Goal: Task Accomplishment & Management: Manage account settings

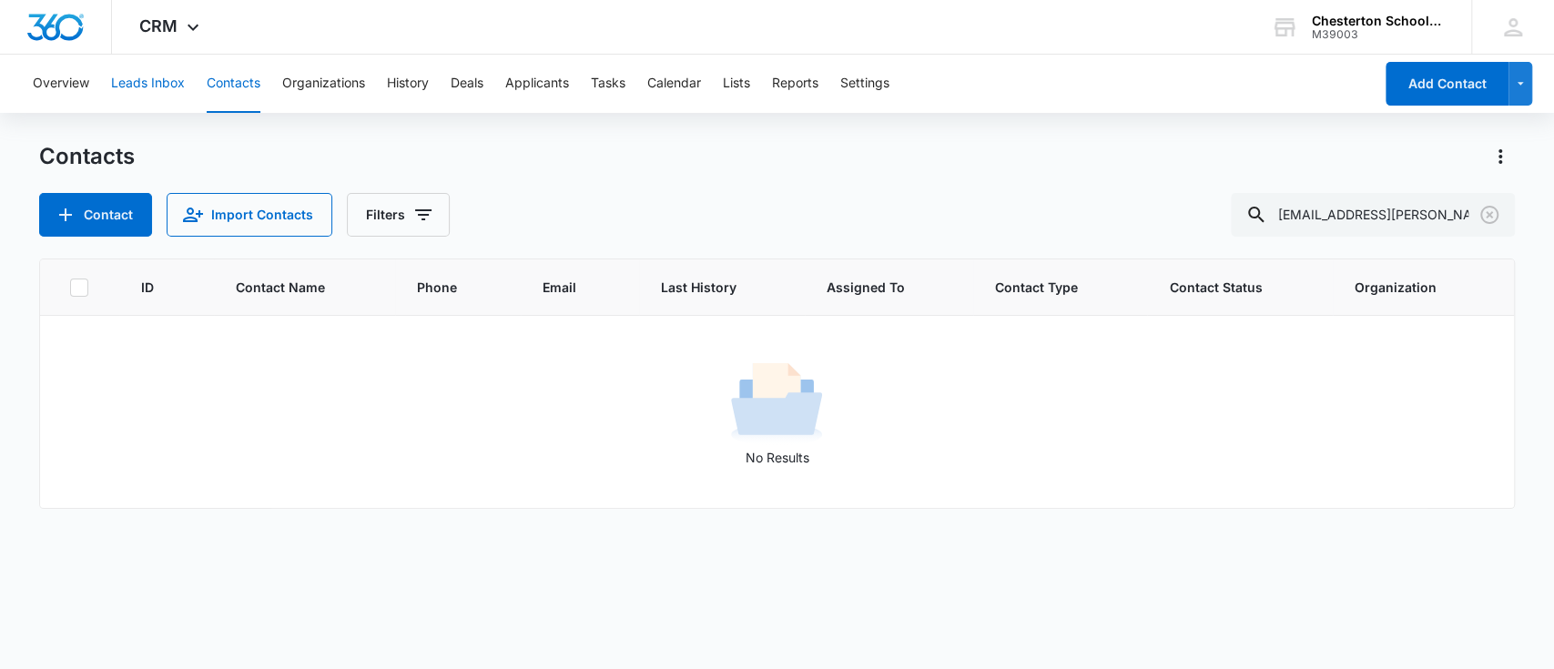
click at [168, 88] on button "Leads Inbox" at bounding box center [148, 84] width 74 height 58
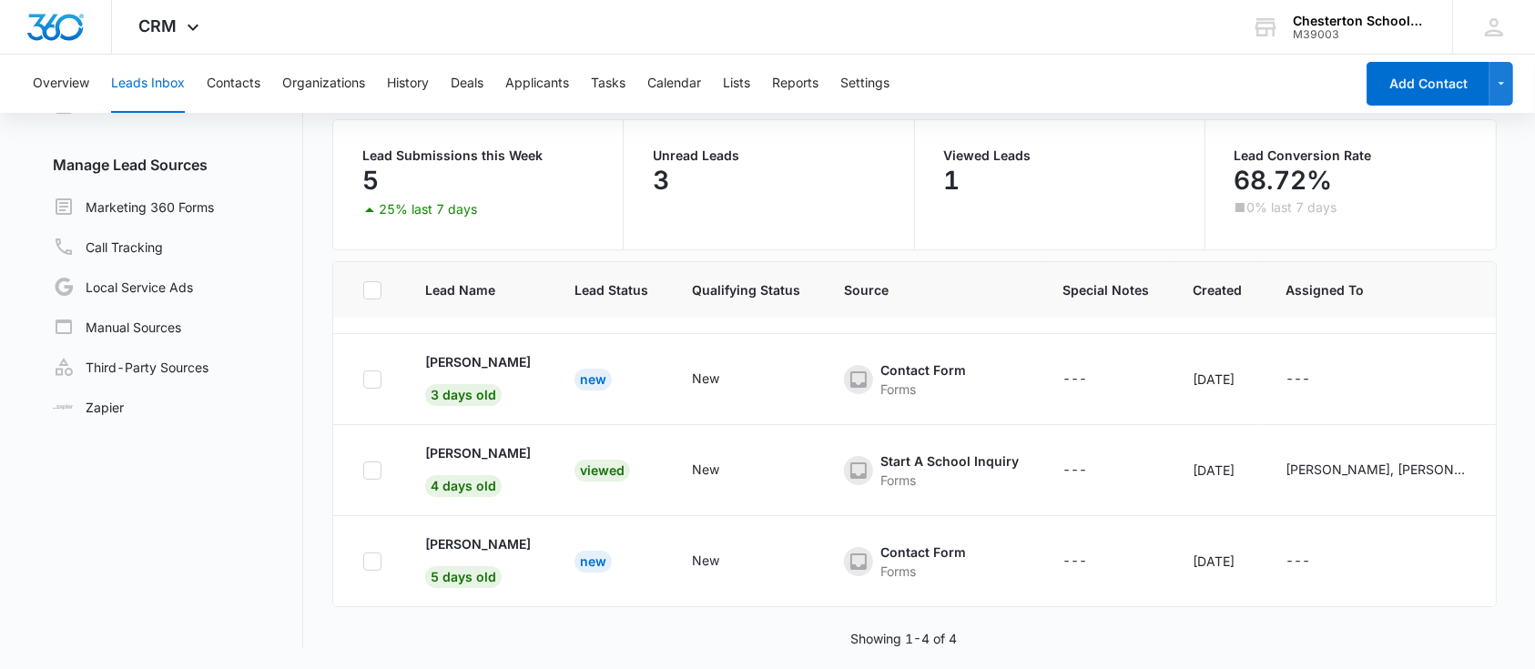
scroll to position [134, 0]
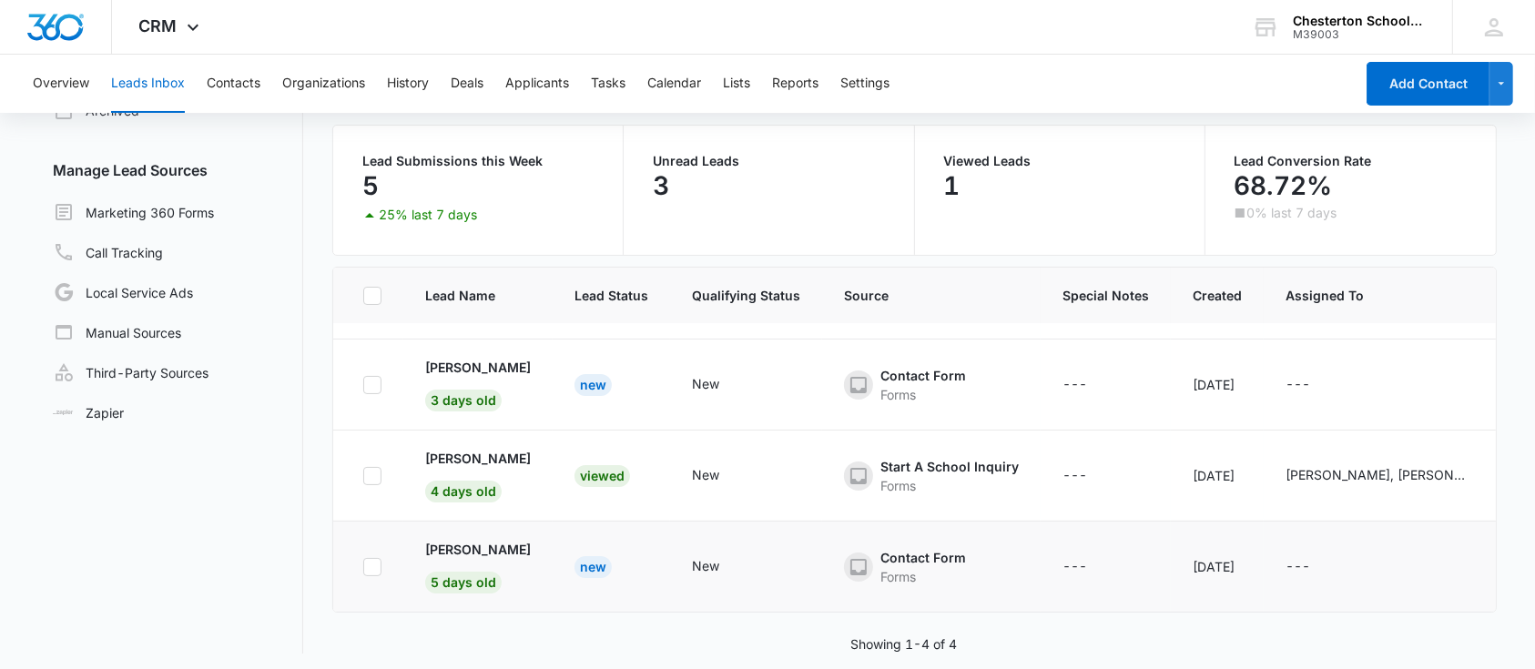
click at [462, 522] on td "[PERSON_NAME] 5 days old" at bounding box center [477, 567] width 149 height 91
click at [478, 540] on p "[PERSON_NAME]" at bounding box center [478, 549] width 106 height 19
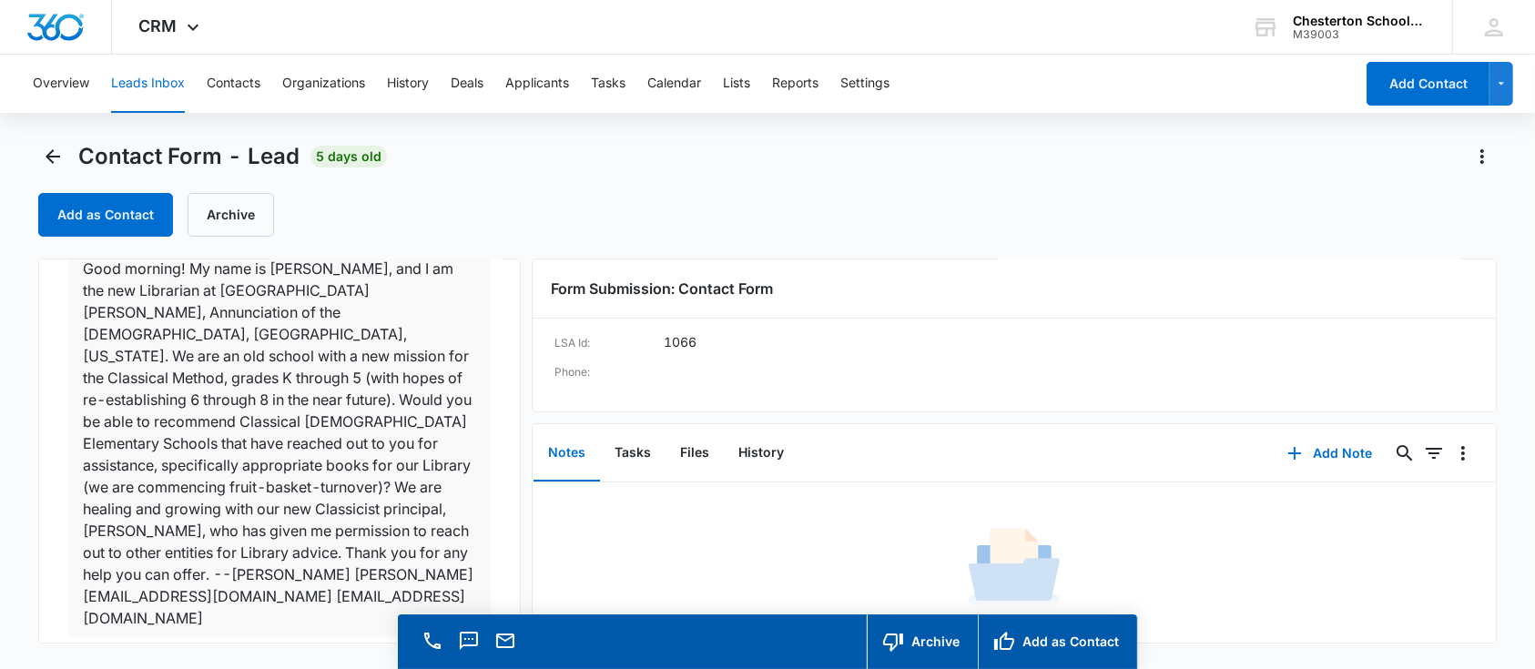
scroll to position [4284, 0]
drag, startPoint x: 83, startPoint y: 541, endPoint x: 459, endPoint y: 552, distance: 376.1
click at [459, 552] on div "Message Cancel Save Changes Good morning! My name is [PERSON_NAME], and I am th…" at bounding box center [279, 431] width 422 height 409
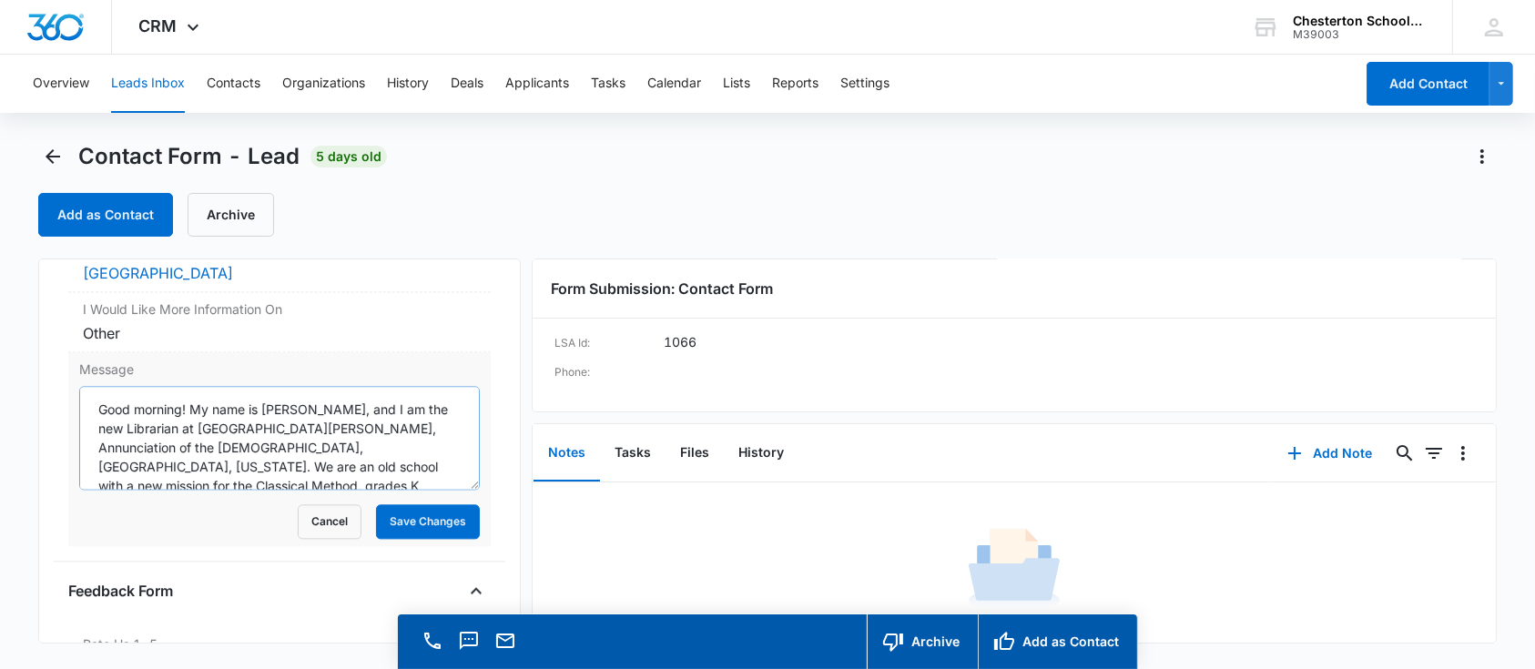
scroll to position [248, 0]
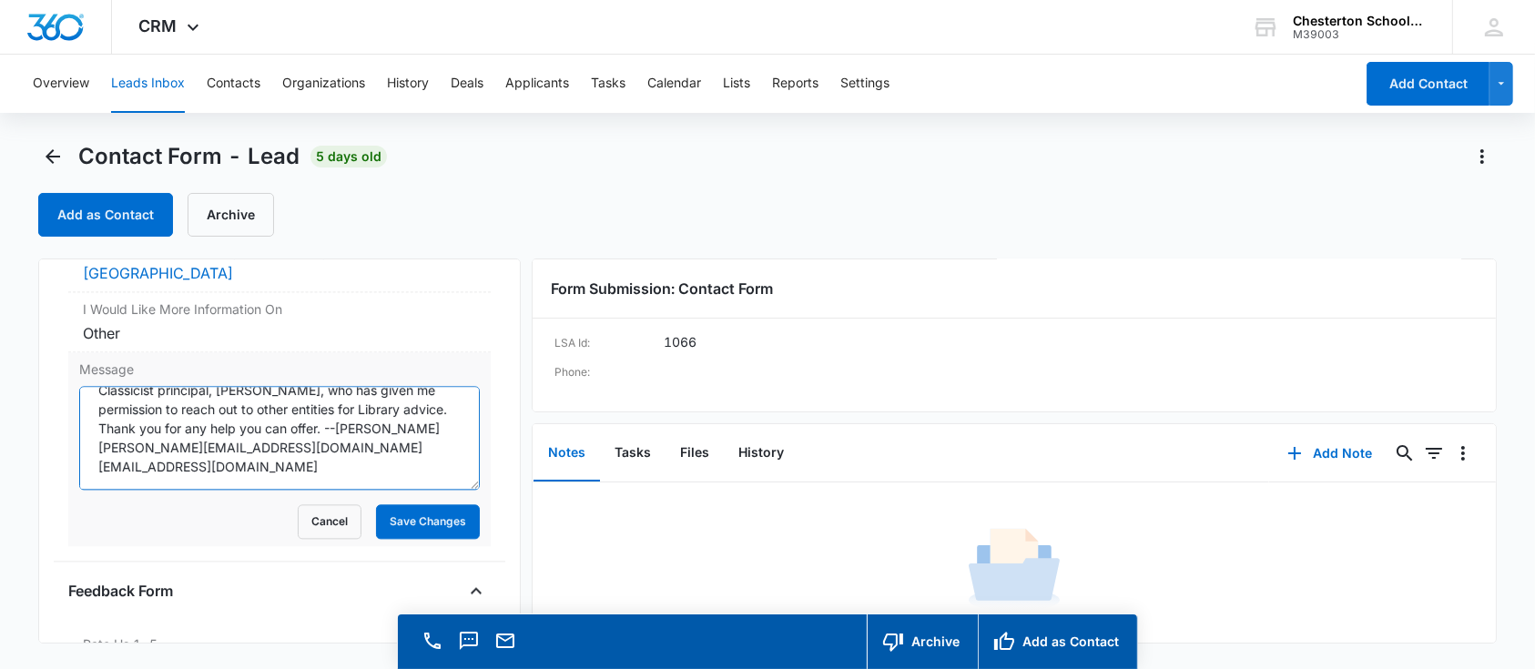
drag, startPoint x: 306, startPoint y: 437, endPoint x: 88, endPoint y: 416, distance: 218.5
click at [88, 416] on textarea "Good morning! My name is [PERSON_NAME], and I am the new Librarian at [GEOGRAPH…" at bounding box center [279, 438] width 401 height 104
drag, startPoint x: 387, startPoint y: 397, endPoint x: 429, endPoint y: 409, distance: 43.5
click at [429, 409] on textarea "Good morning! My name is [PERSON_NAME], and I am the new Librarian at [GEOGRAPH…" at bounding box center [279, 438] width 401 height 104
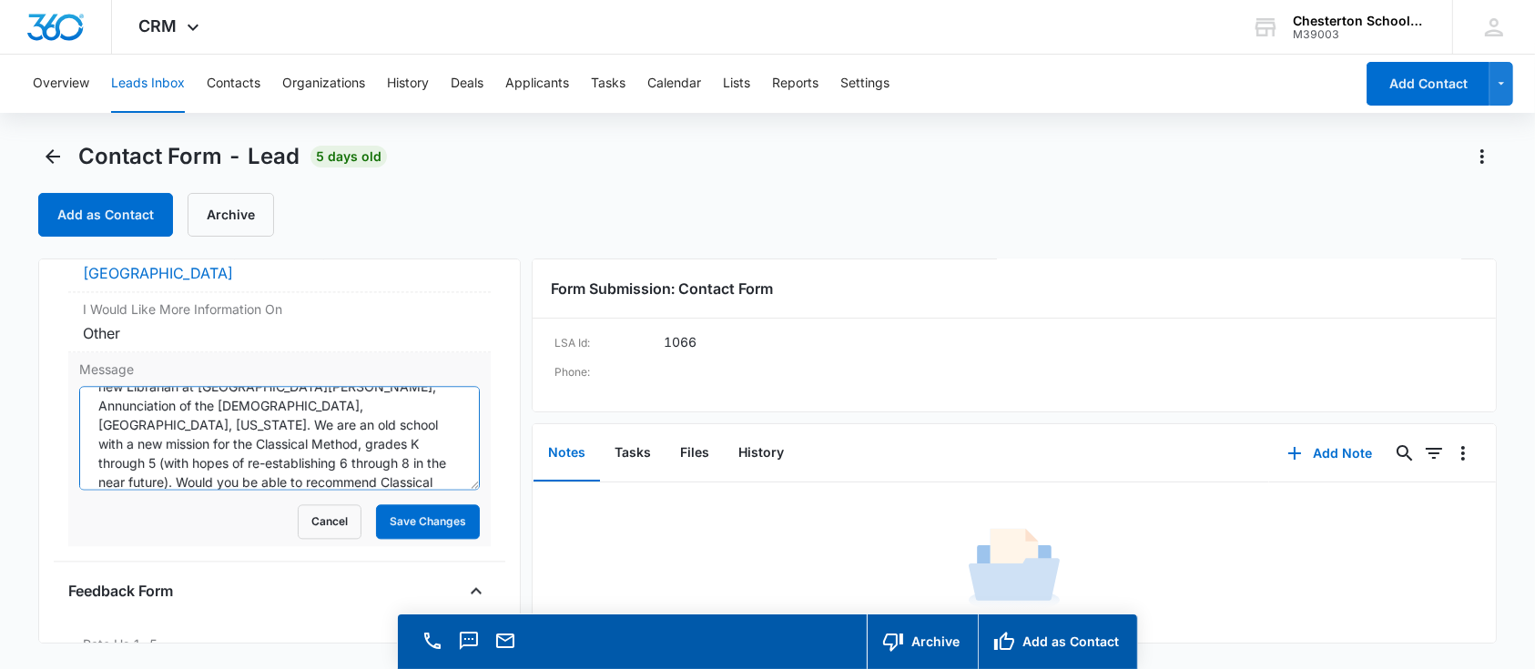
scroll to position [24, 0]
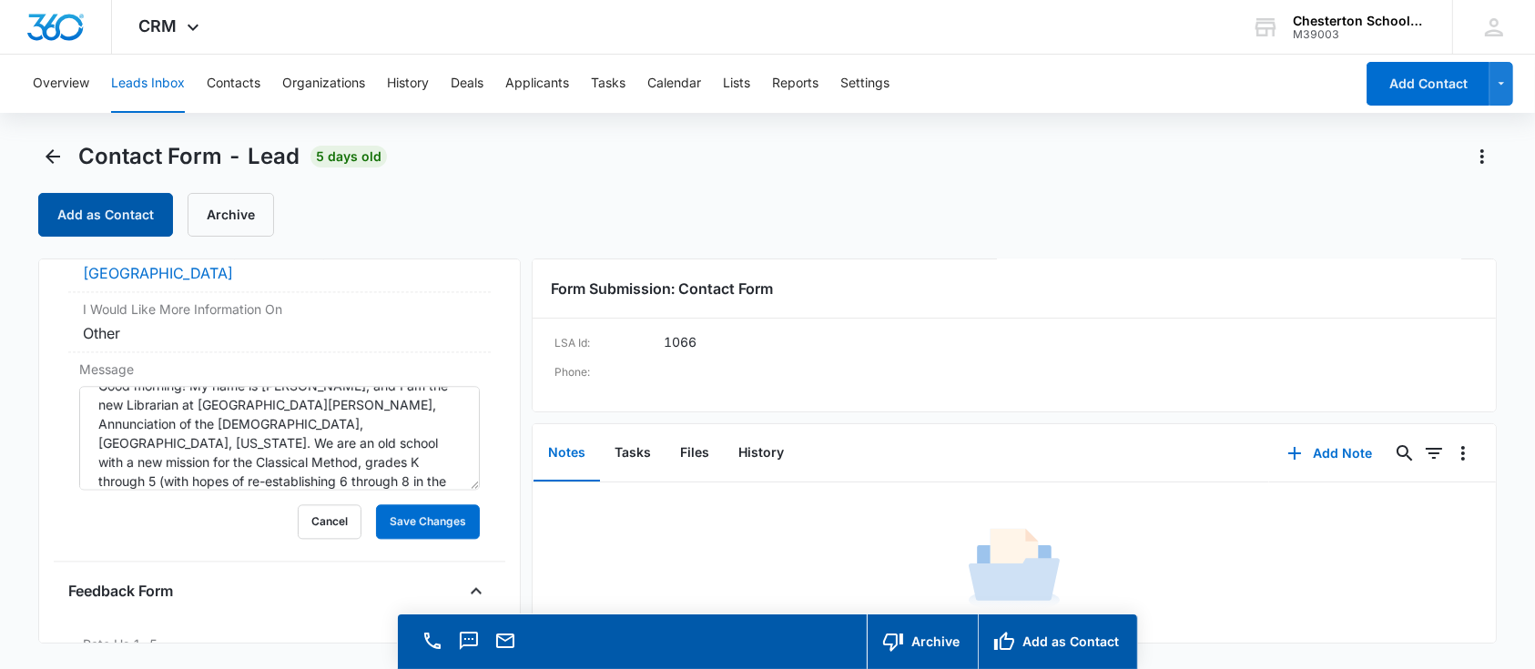
click at [101, 219] on button "Add as Contact" at bounding box center [105, 215] width 135 height 44
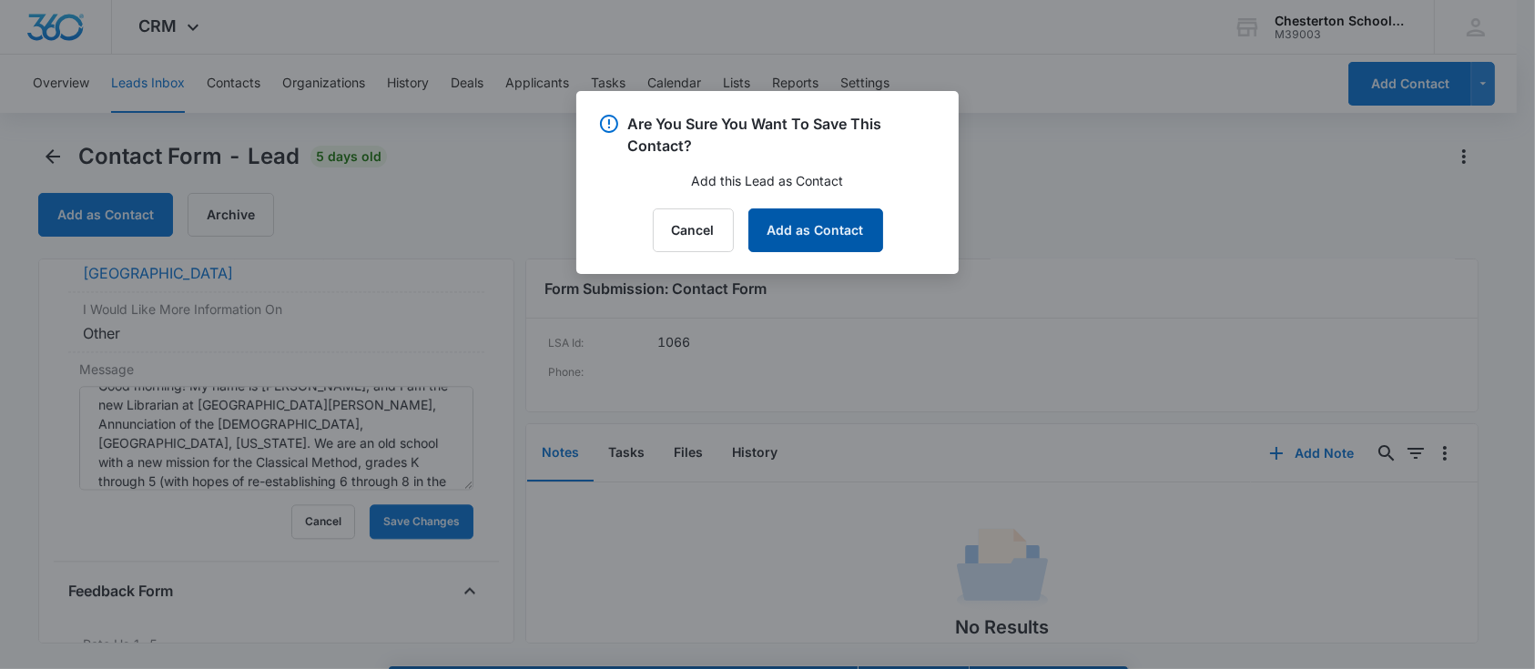
click at [836, 245] on button "Add as Contact" at bounding box center [815, 230] width 135 height 44
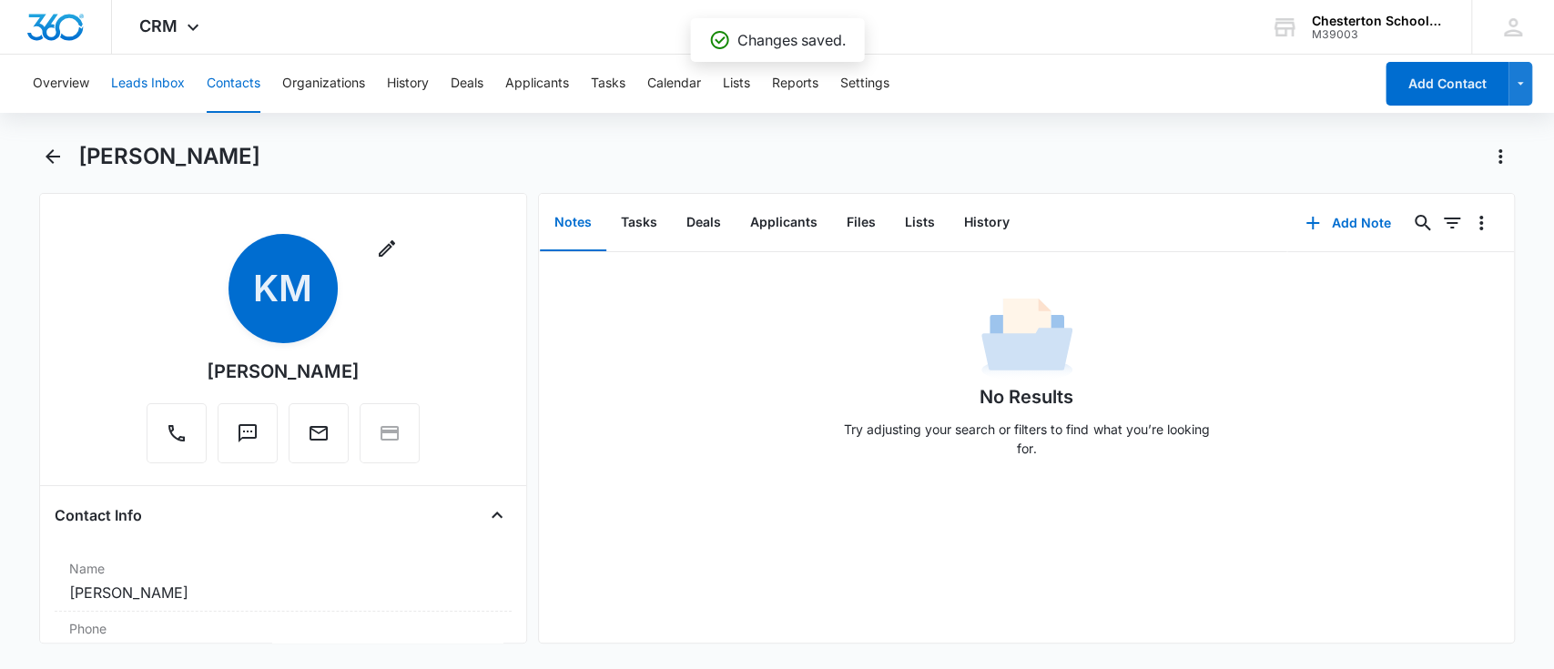
click at [155, 73] on button "Leads Inbox" at bounding box center [148, 84] width 74 height 58
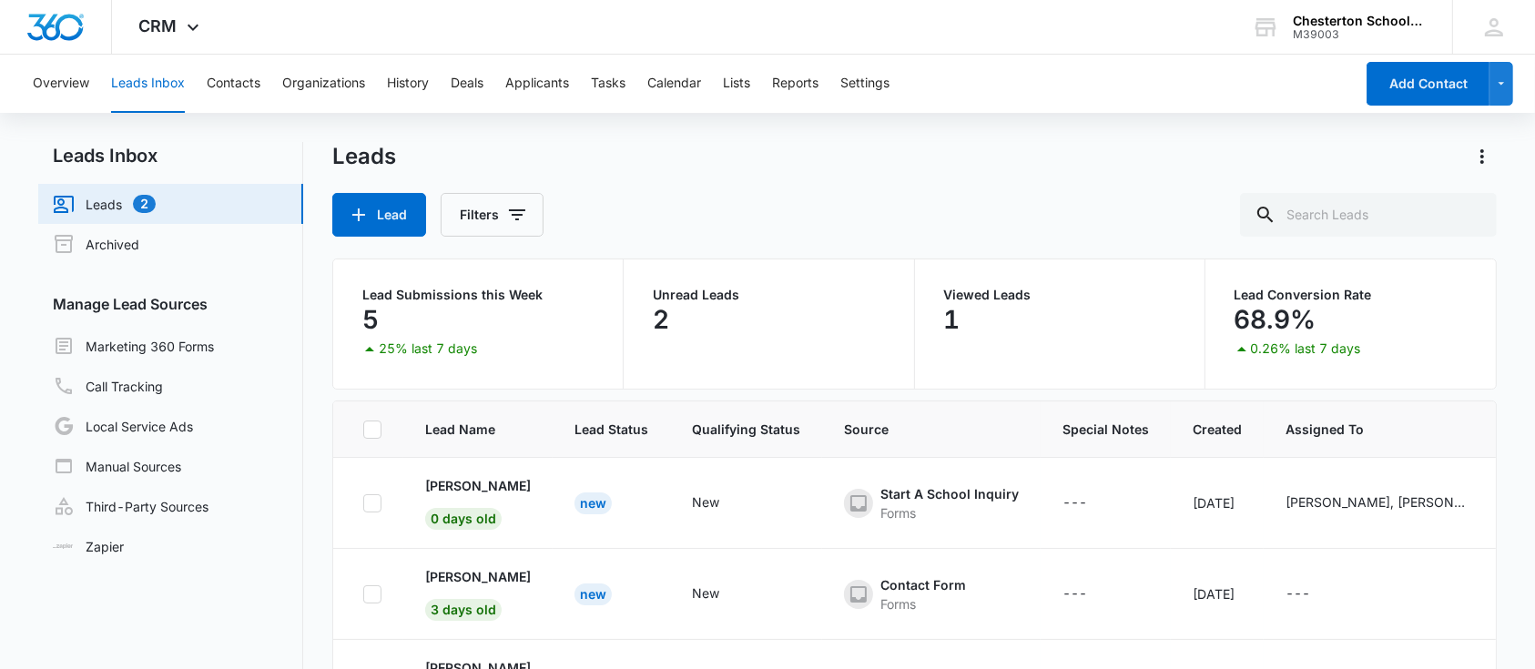
scroll to position [139, 0]
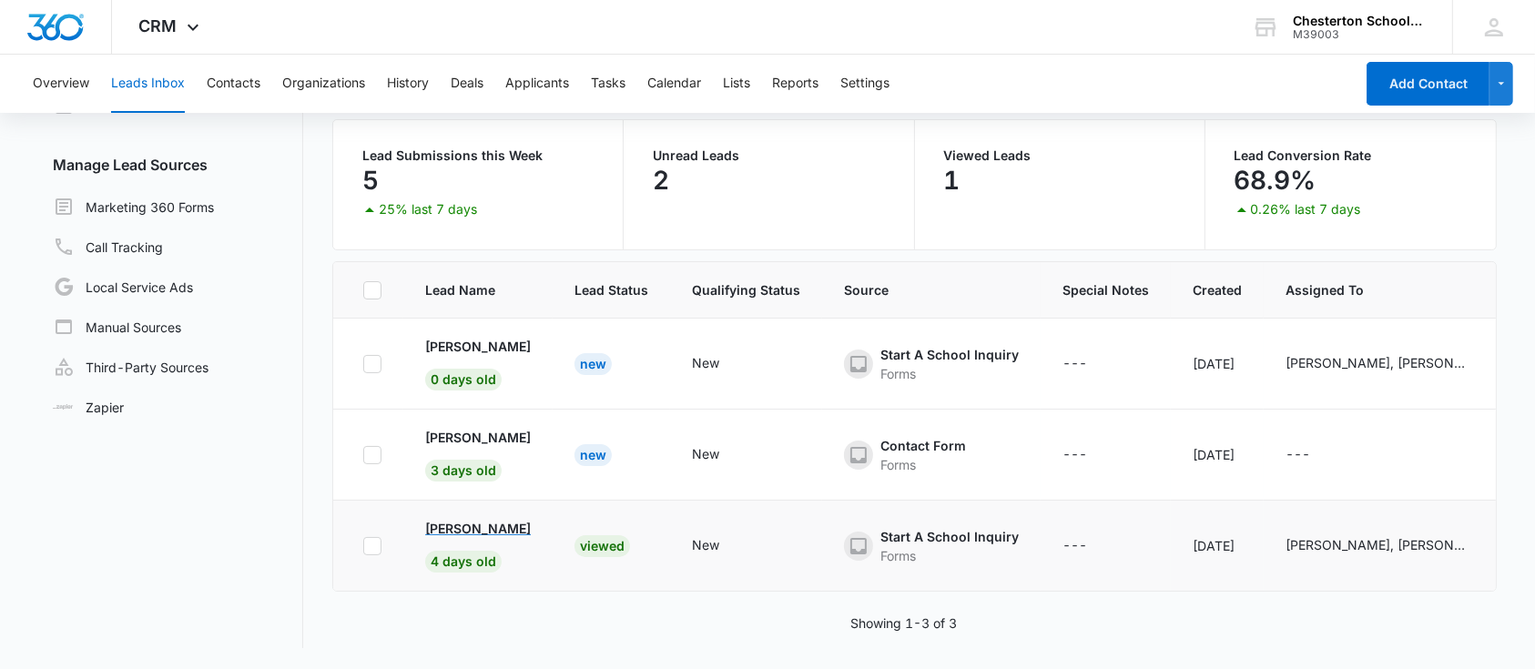
click at [453, 523] on p "[PERSON_NAME]" at bounding box center [478, 528] width 106 height 19
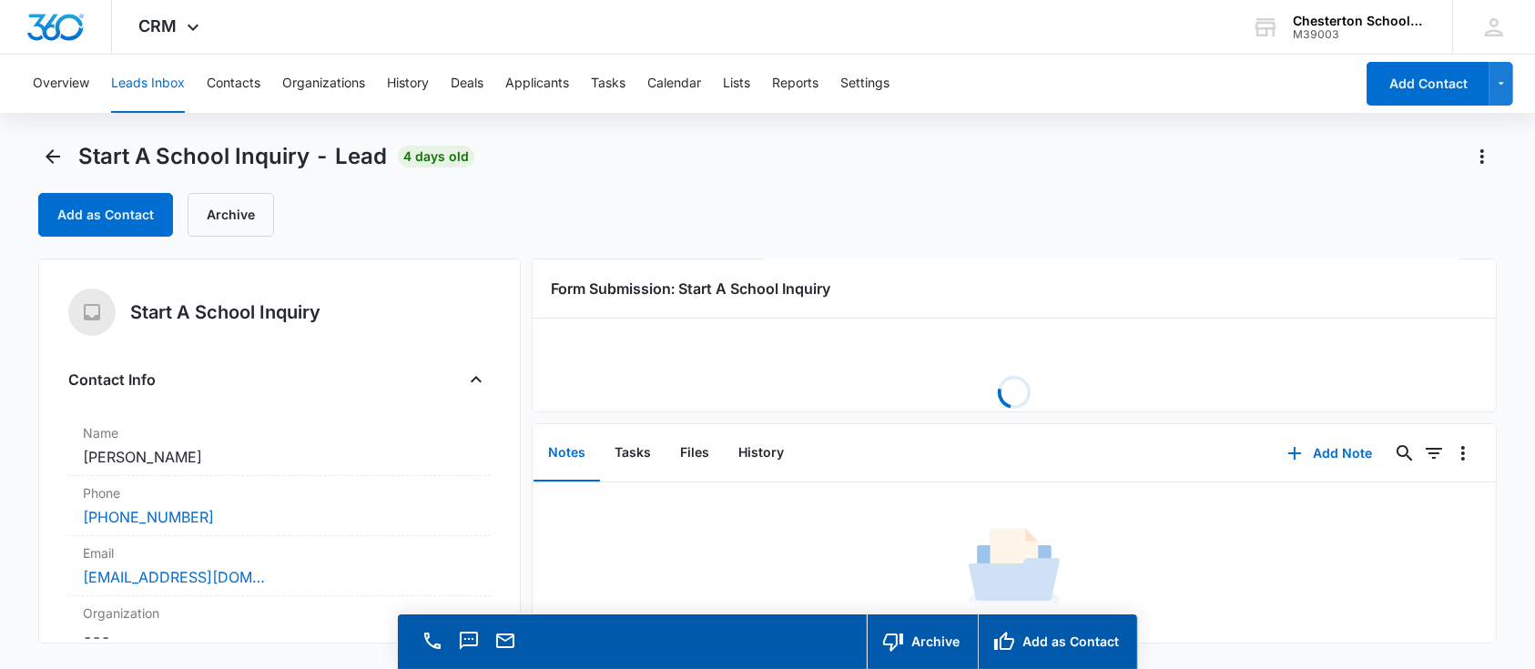
scroll to position [37, 0]
